Goal: Task Accomplishment & Management: Use online tool/utility

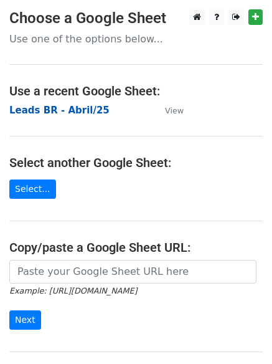
click at [53, 112] on strong "Leads BR - Abril/25" at bounding box center [59, 110] width 100 height 11
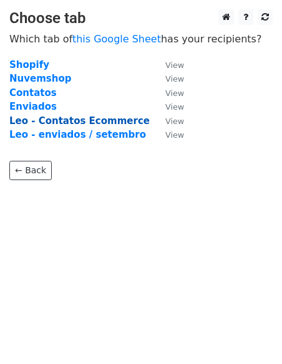
click at [88, 120] on strong "Leo - Contatos Ecommerce" at bounding box center [79, 120] width 140 height 11
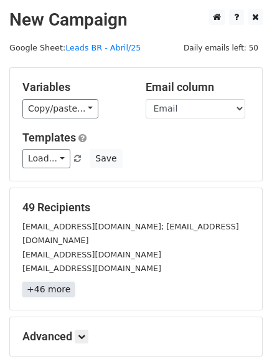
click at [41, 282] on link "+46 more" at bounding box center [48, 290] width 52 height 16
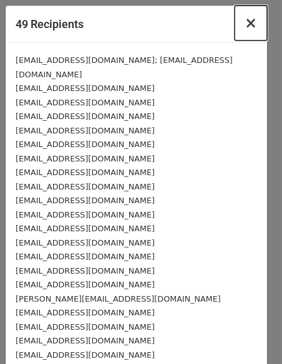
click at [246, 24] on span "×" at bounding box center [250, 22] width 12 height 17
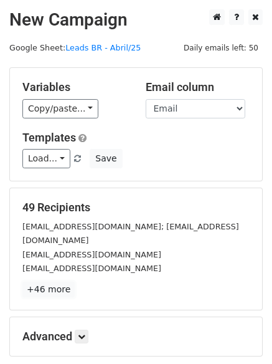
scroll to position [120, 0]
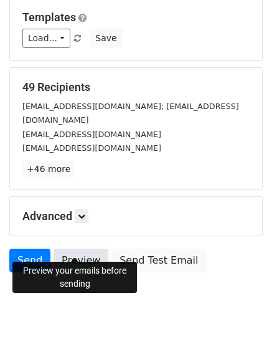
click at [80, 249] on link "Preview" at bounding box center [81, 261] width 55 height 24
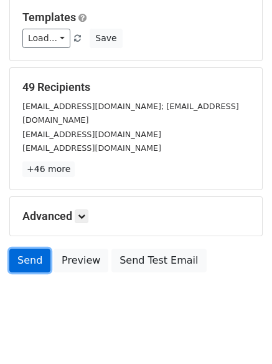
click at [29, 251] on link "Send" at bounding box center [29, 261] width 41 height 24
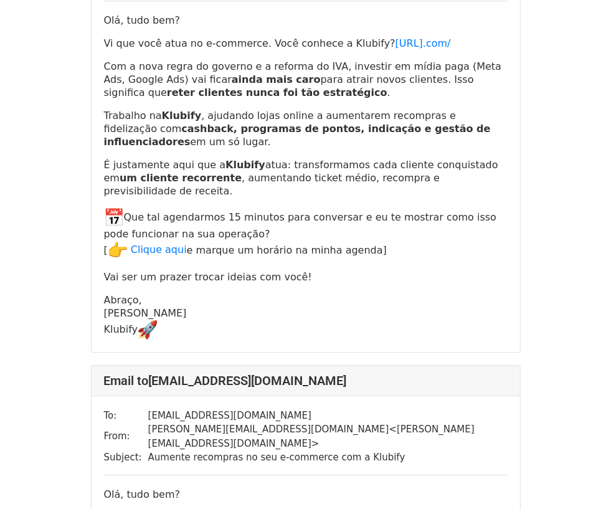
scroll to position [1091, 0]
